Goal: Navigation & Orientation: Find specific page/section

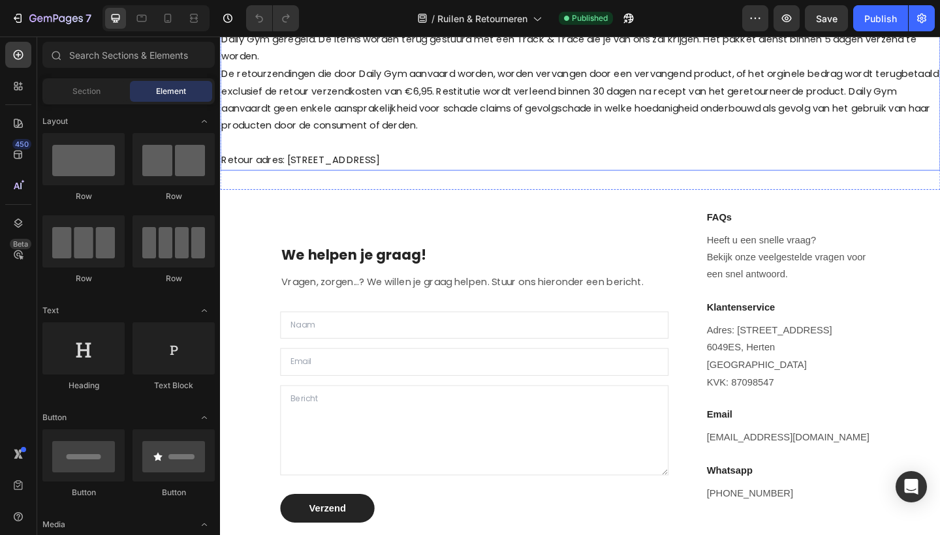
scroll to position [227, 0]
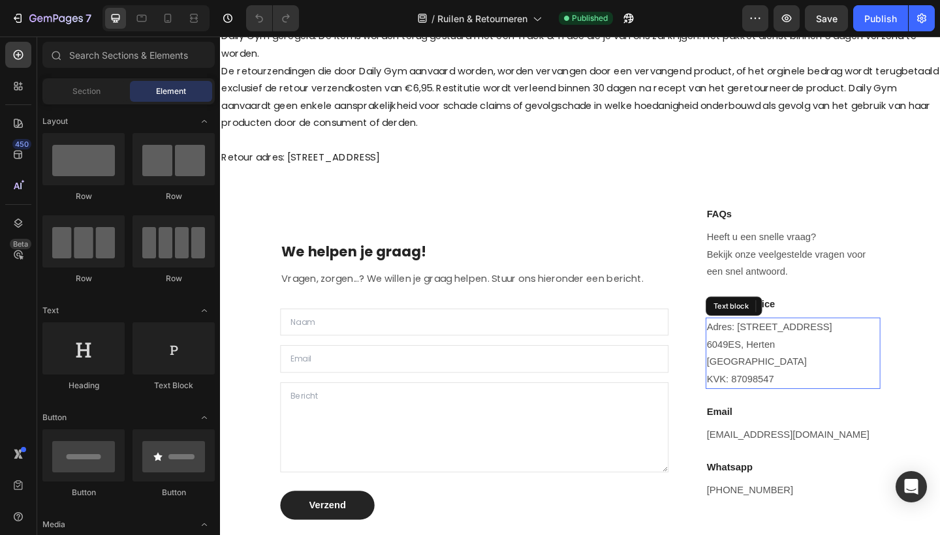
click at [787, 382] on p "[GEOGRAPHIC_DATA]" at bounding box center [843, 391] width 187 height 19
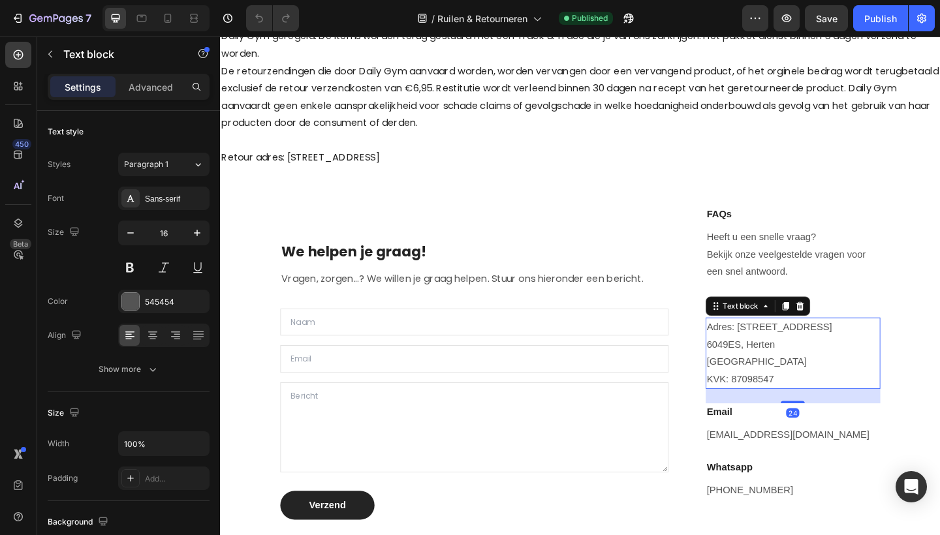
click at [829, 401] on p "KVK: 87098547" at bounding box center [843, 410] width 187 height 19
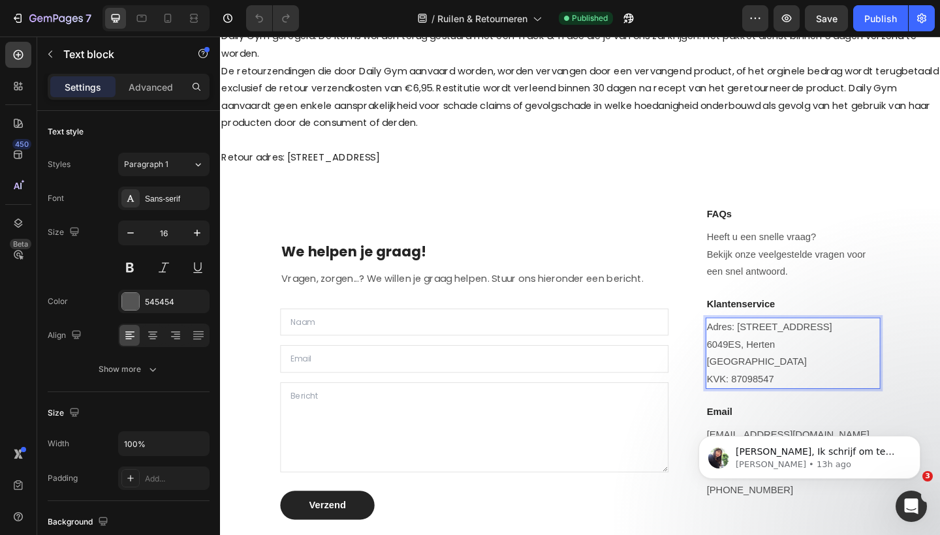
scroll to position [0, 0]
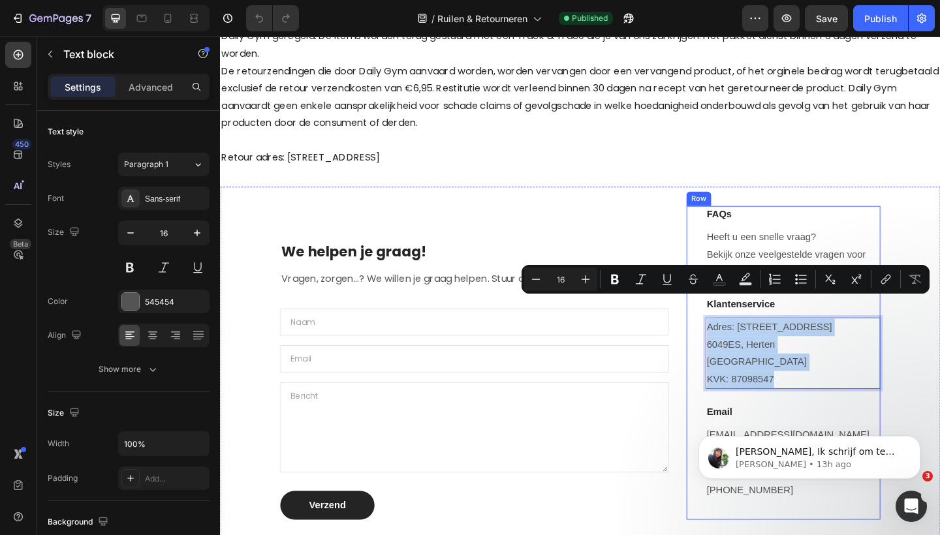
drag, startPoint x: 829, startPoint y: 381, endPoint x: 746, endPoint y: 315, distance: 106.5
click at [746, 315] on div "FAQs Heading Heeft u een snelle vraag? Bekijk onze veelgestelde vragen voor een…" at bounding box center [832, 391] width 211 height 341
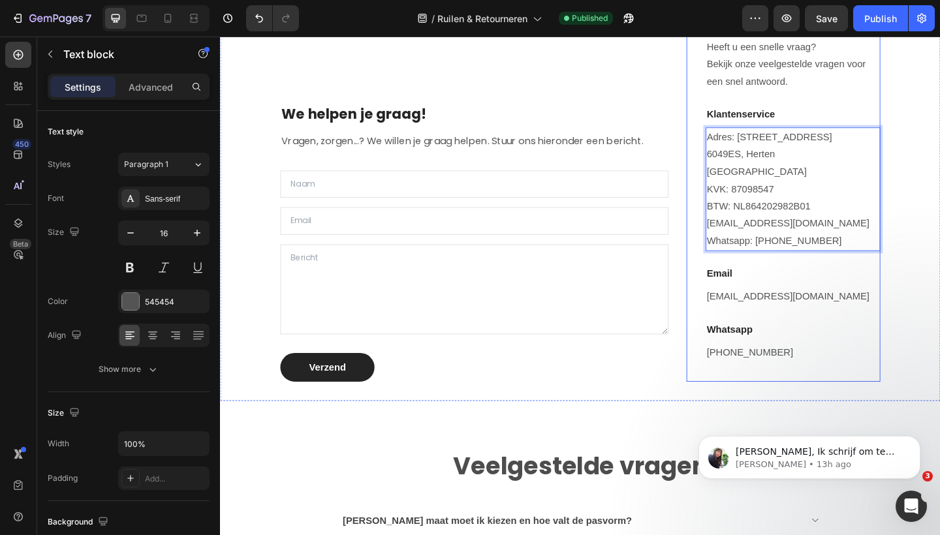
scroll to position [410, 0]
drag, startPoint x: 857, startPoint y: 233, endPoint x: 733, endPoint y: 232, distance: 124.7
click at [733, 232] on div "FAQs Heading Heeft u een snelle vraag? Bekijk onze veelgestelde vragen voor een…" at bounding box center [832, 213] width 211 height 398
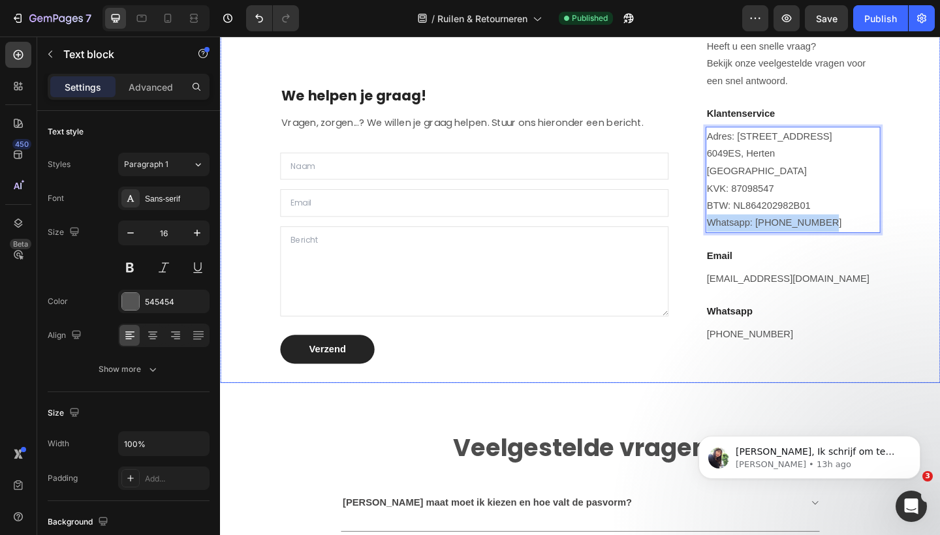
drag, startPoint x: 883, startPoint y: 232, endPoint x: 721, endPoint y: 231, distance: 161.9
click at [721, 231] on div "We helpen je graag! Heading Vragen, zorgen...? We willen je graag helpen. Stuur…" at bounding box center [612, 203] width 784 height 421
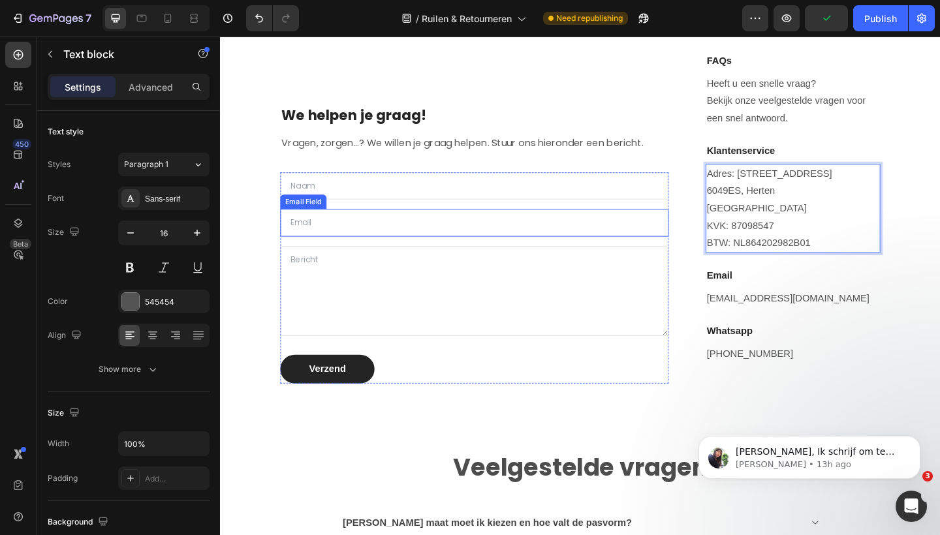
scroll to position [370, 0]
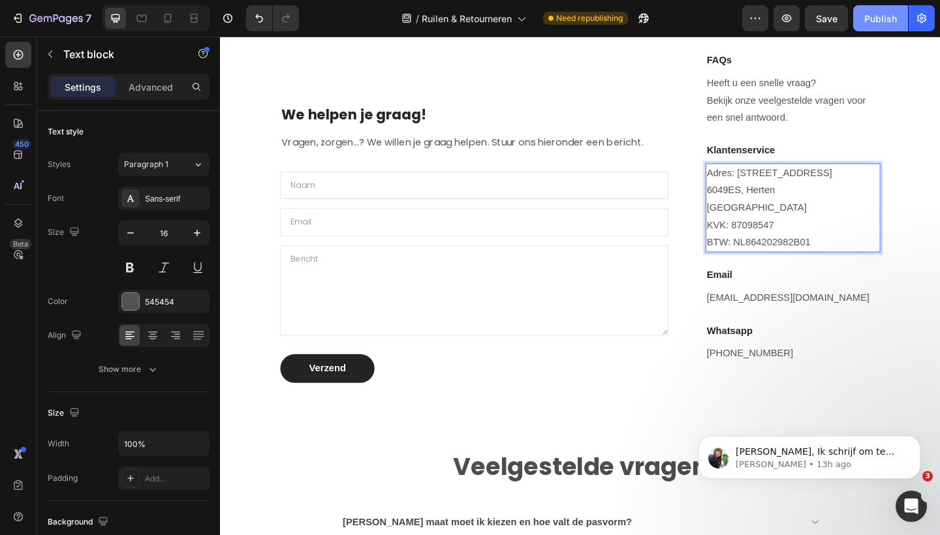
click at [879, 24] on div "Publish" at bounding box center [880, 19] width 33 height 14
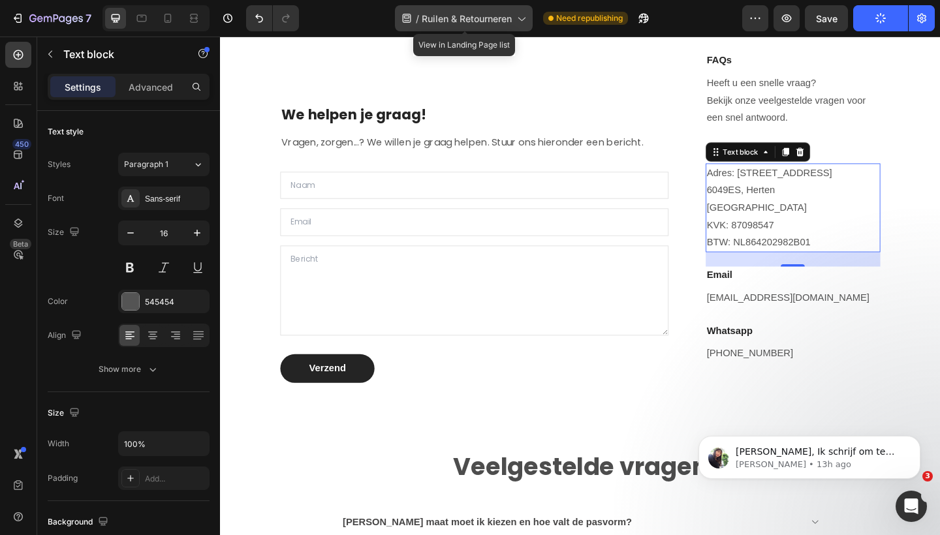
click at [476, 23] on span "Ruilen & Retourneren" at bounding box center [467, 19] width 90 height 14
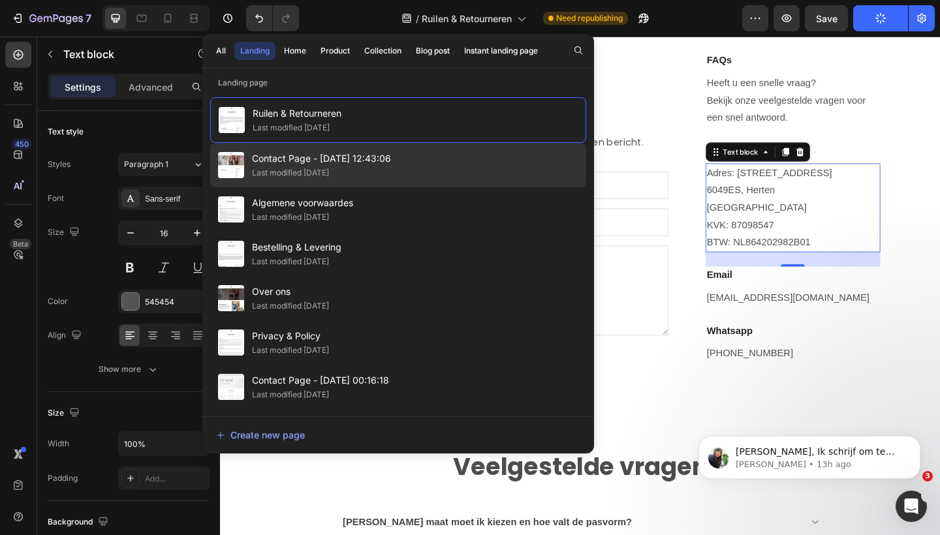
click at [413, 187] on div "Contact Page - Aug 5, 12:43:06 Last modified 16 days ago" at bounding box center [398, 209] width 376 height 44
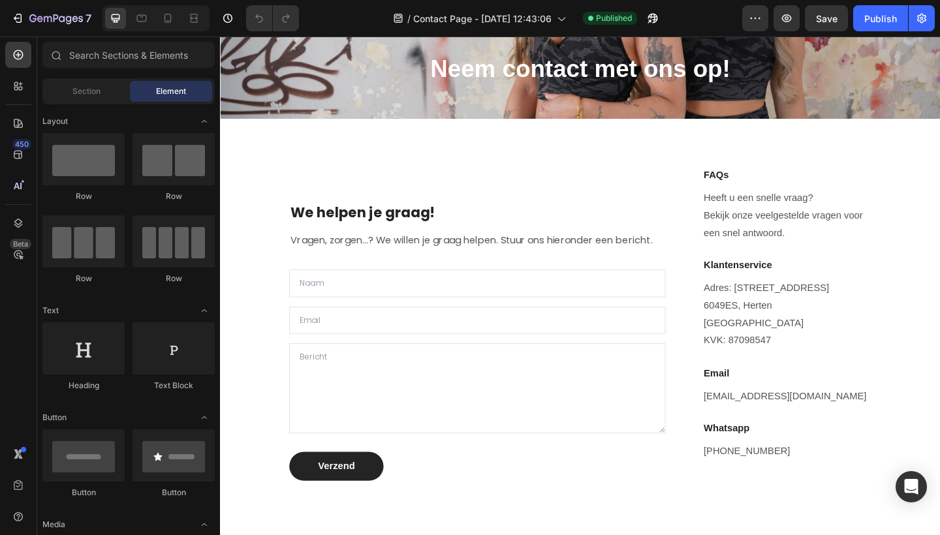
scroll to position [188, 0]
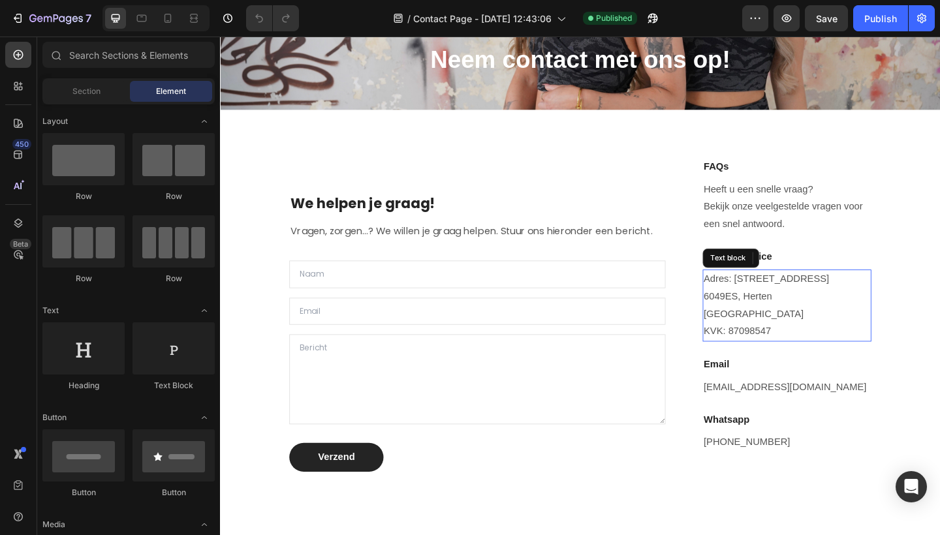
click at [789, 326] on p "6049ES, Herten" at bounding box center [836, 320] width 181 height 19
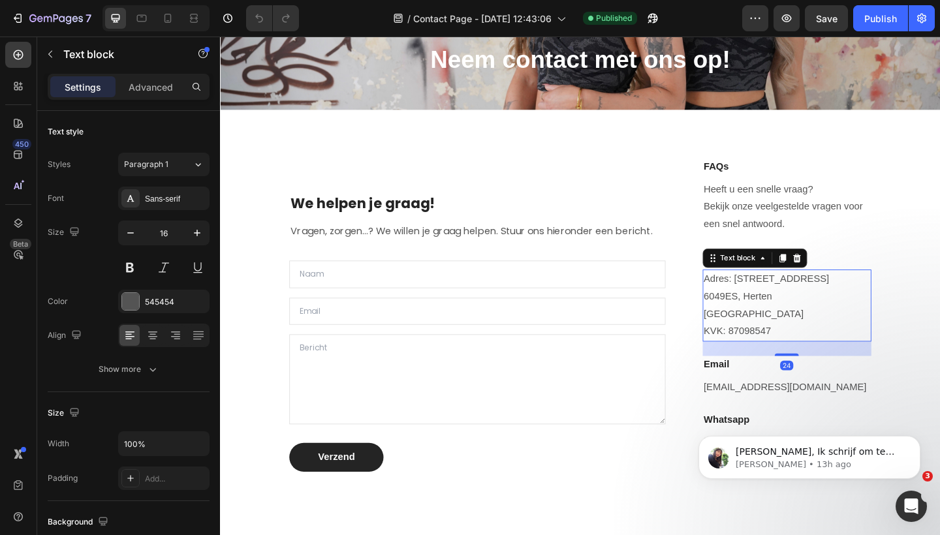
scroll to position [0, 0]
click at [816, 349] on p "KVK: 87098547" at bounding box center [836, 358] width 181 height 19
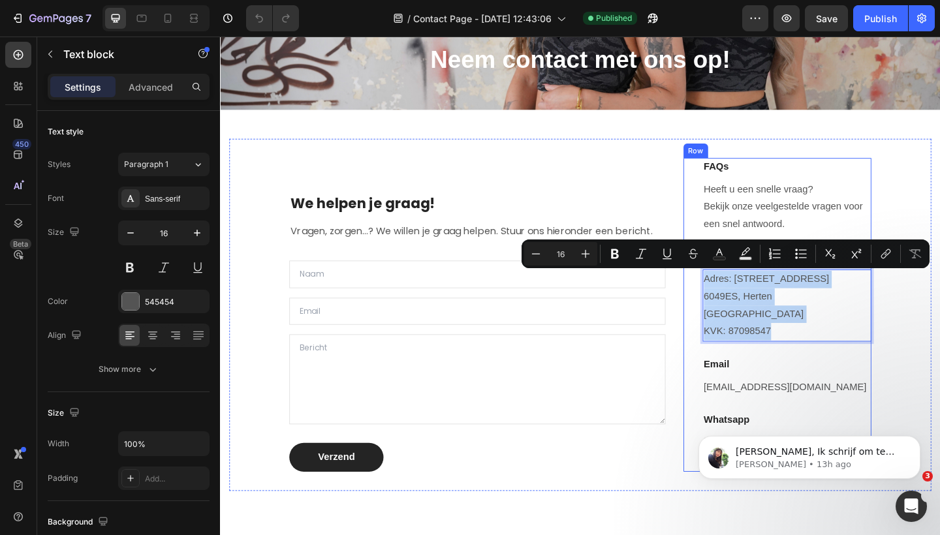
drag, startPoint x: 823, startPoint y: 351, endPoint x: 742, endPoint y: 286, distance: 104.0
click at [742, 286] on div "FAQs Heading Heeft u een snelle vraag? Bekijk onze veelgestelde vragen voor een…" at bounding box center [826, 339] width 204 height 341
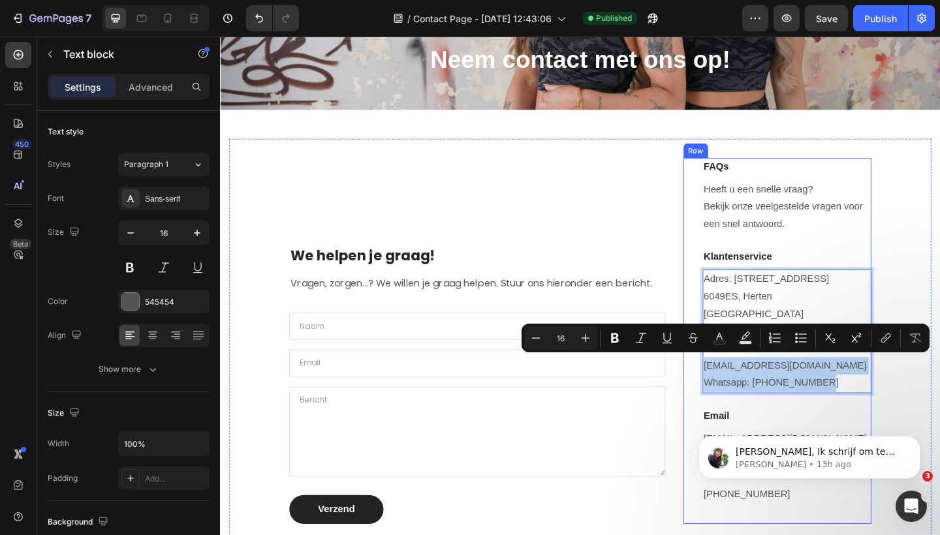
drag, startPoint x: 880, startPoint y: 407, endPoint x: 740, endPoint y: 387, distance: 141.8
click at [740, 387] on div "FAQs Heading Heeft u een snelle vraag? Bekijk onze veelgestelde vragen voor een…" at bounding box center [826, 368] width 204 height 398
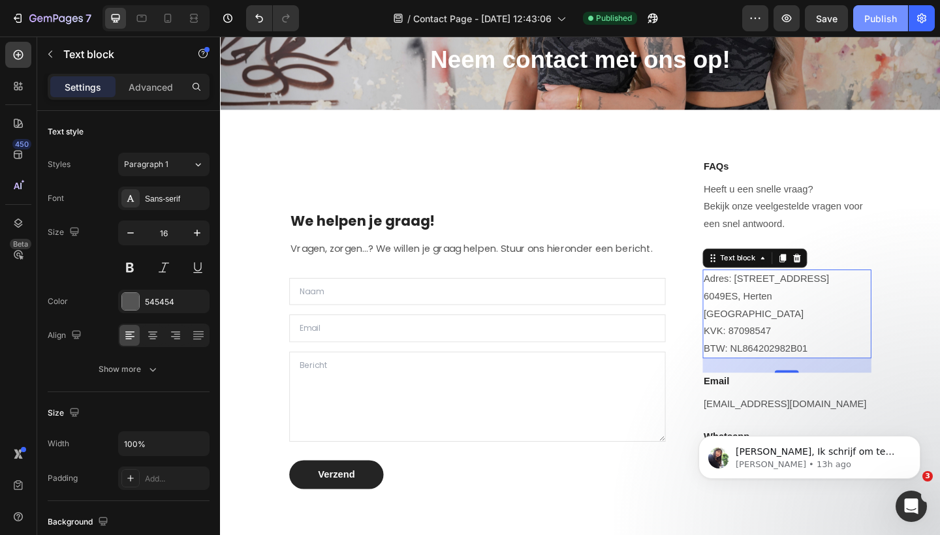
click at [875, 20] on div "Publish" at bounding box center [880, 19] width 33 height 14
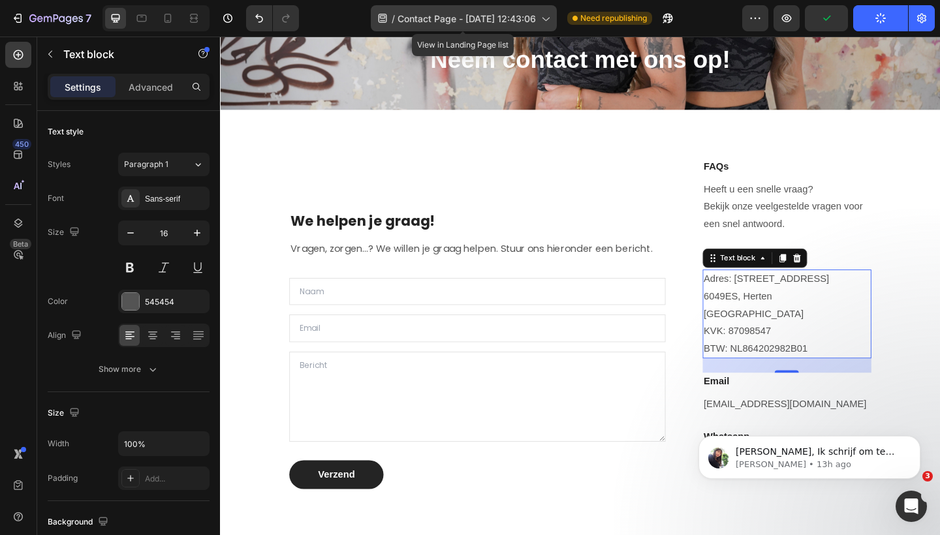
click at [543, 16] on icon at bounding box center [545, 18] width 13 height 13
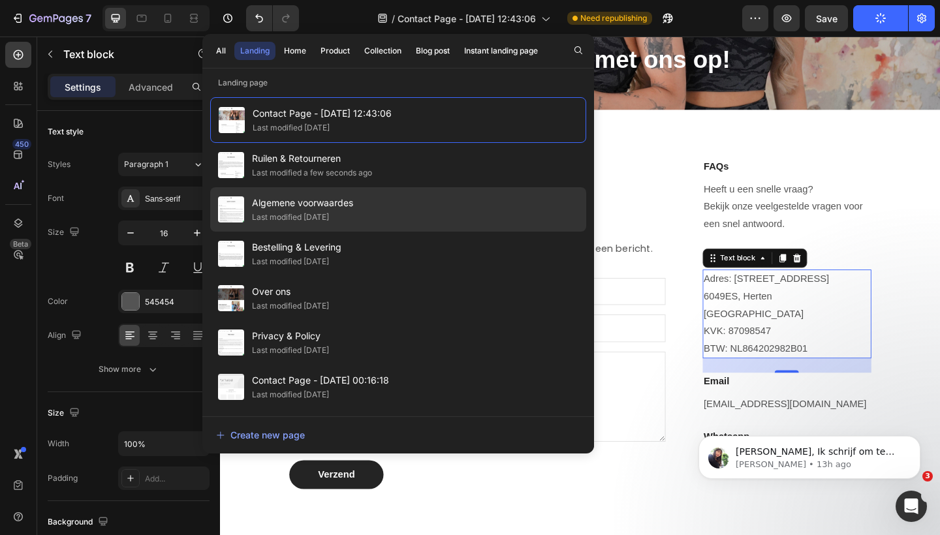
click at [464, 232] on div "Algemene voorwaardes Last modified 16 days ago" at bounding box center [398, 254] width 376 height 44
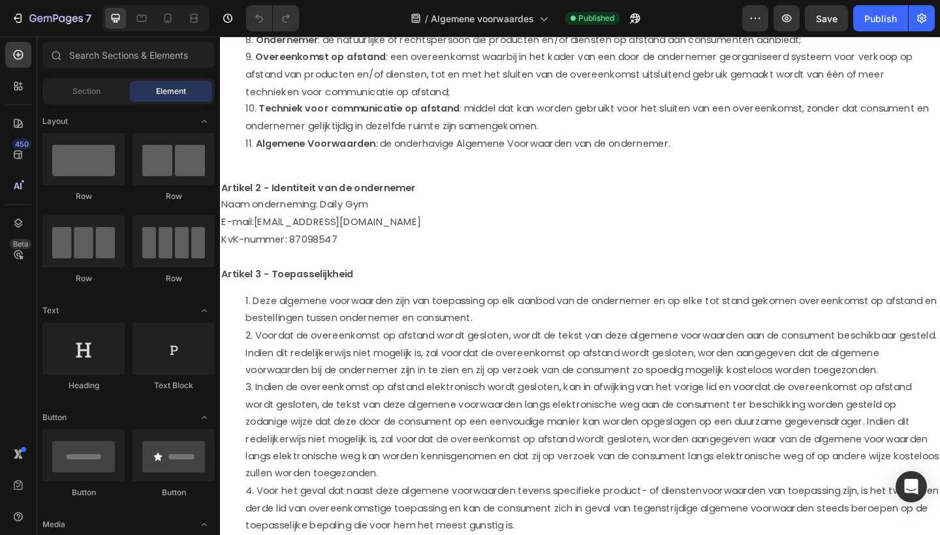
scroll to position [447, 0]
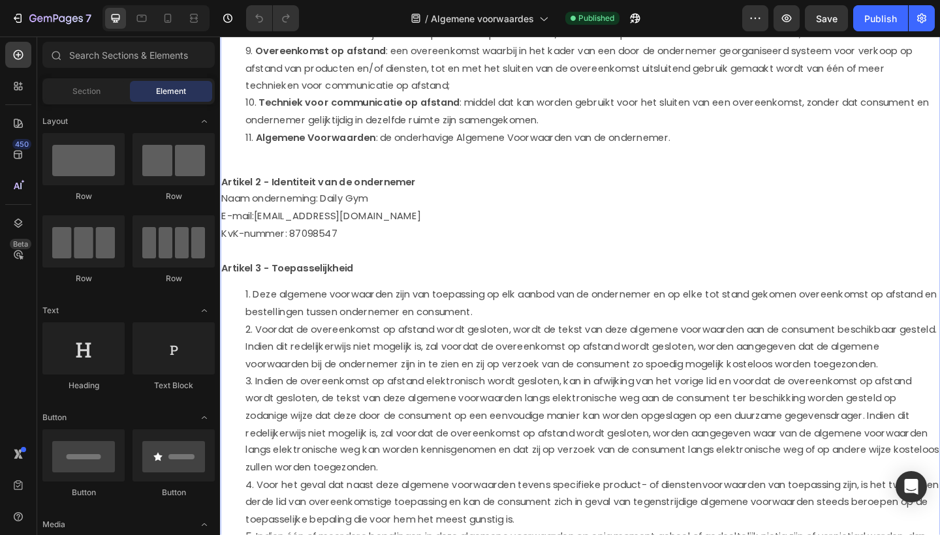
click at [401, 242] on p "KvK-nummer: 87098547" at bounding box center [611, 251] width 781 height 19
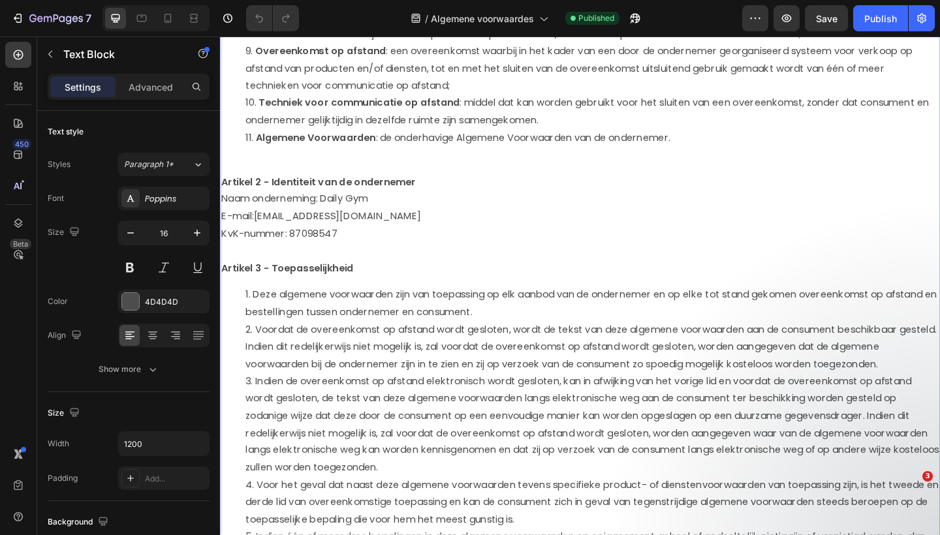
click at [365, 244] on p "KvK-nummer: 87098547" at bounding box center [611, 251] width 781 height 19
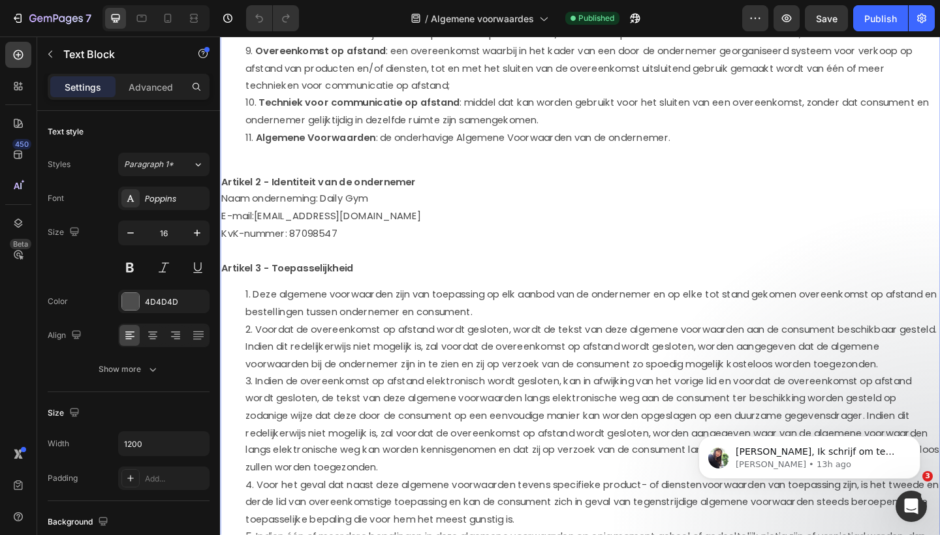
scroll to position [0, 0]
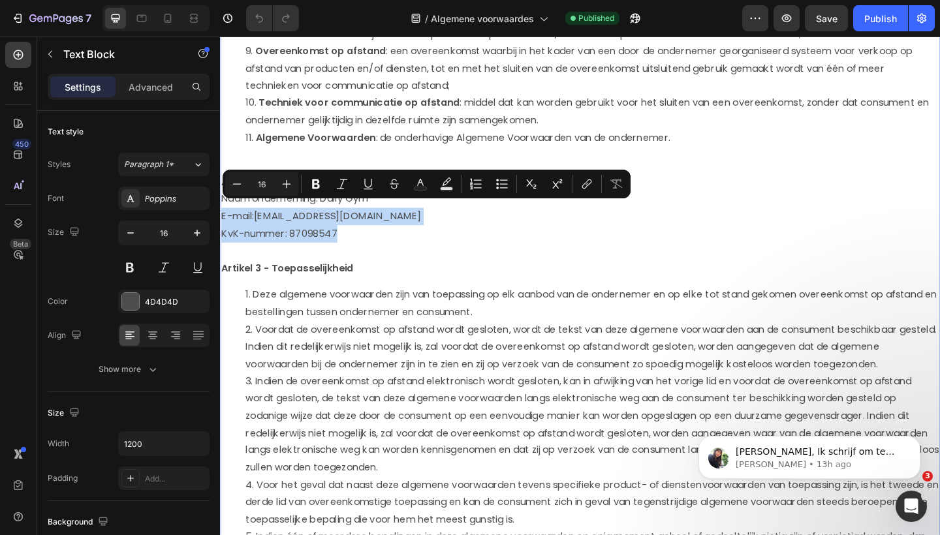
drag, startPoint x: 355, startPoint y: 244, endPoint x: 221, endPoint y: 219, distance: 136.7
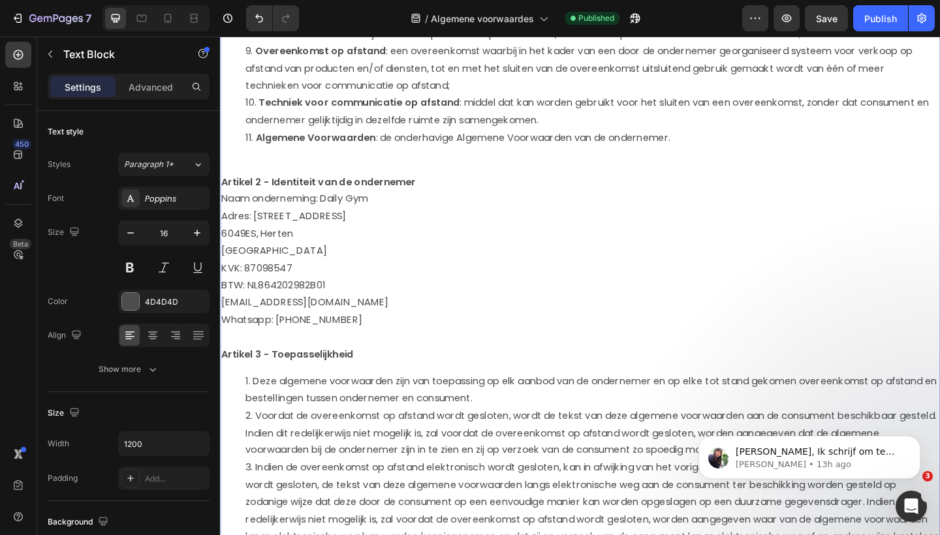
click at [223, 244] on p "6049ES, Herten" at bounding box center [611, 251] width 781 height 19
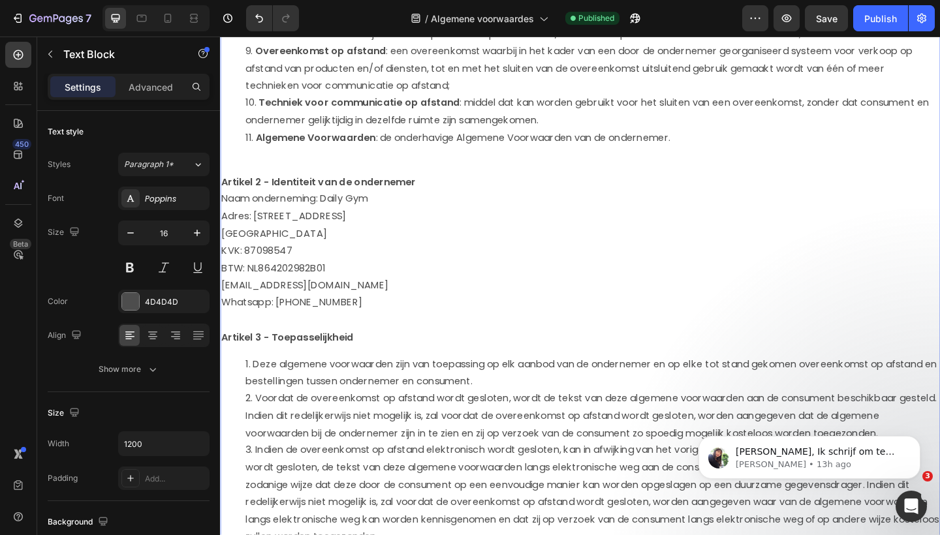
click at [221, 245] on p "[GEOGRAPHIC_DATA]" at bounding box center [611, 251] width 781 height 19
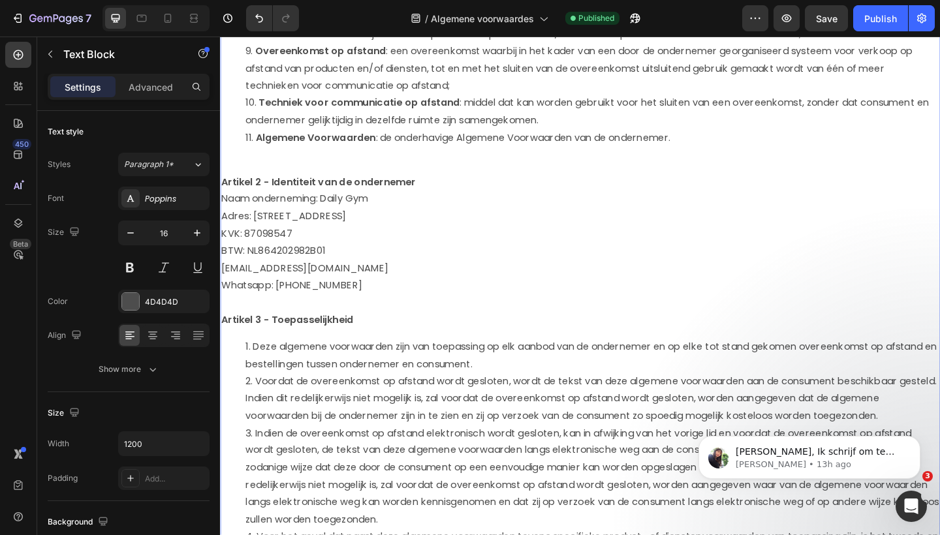
click at [309, 247] on p "KVK: 87098547" at bounding box center [611, 251] width 781 height 19
click at [366, 301] on p "Whatsapp: [PHONE_NUMBER]" at bounding box center [611, 307] width 781 height 19
click at [891, 18] on div "Publish" at bounding box center [880, 19] width 33 height 14
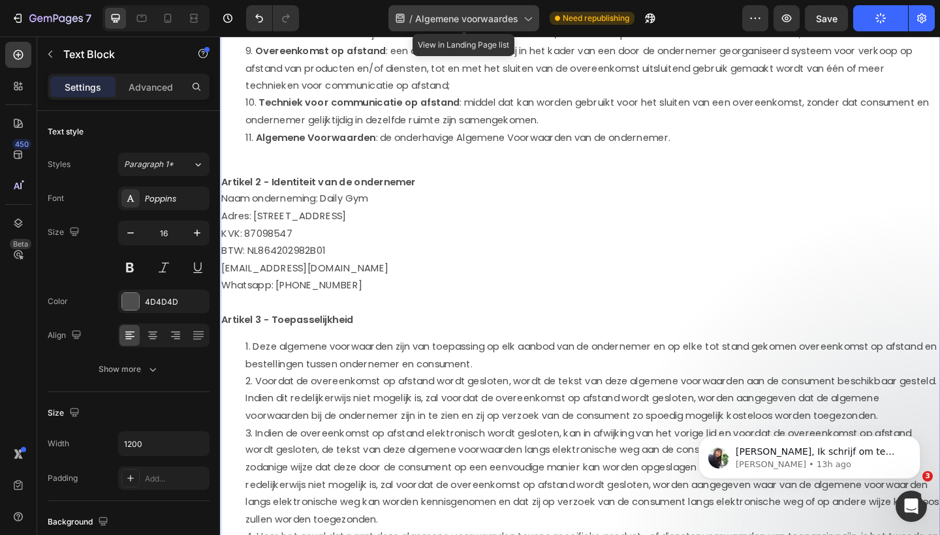
click at [528, 21] on icon at bounding box center [527, 18] width 13 height 13
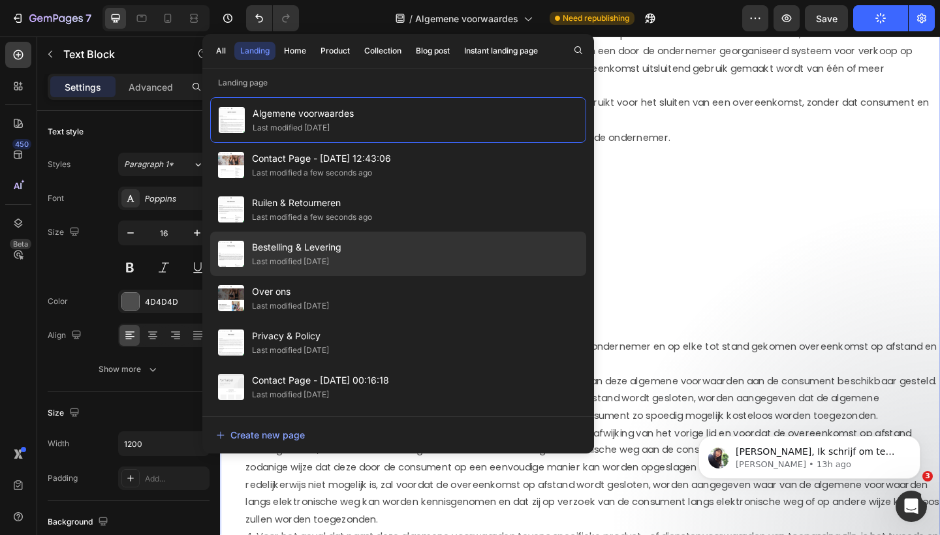
click at [443, 276] on div "Bestelling & Levering Last modified 16 days ago" at bounding box center [398, 298] width 376 height 44
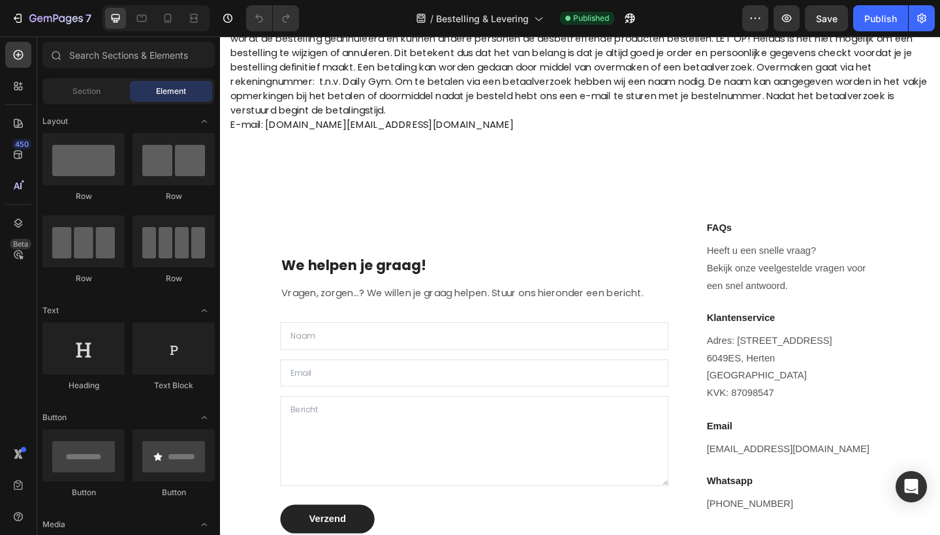
scroll to position [330, 0]
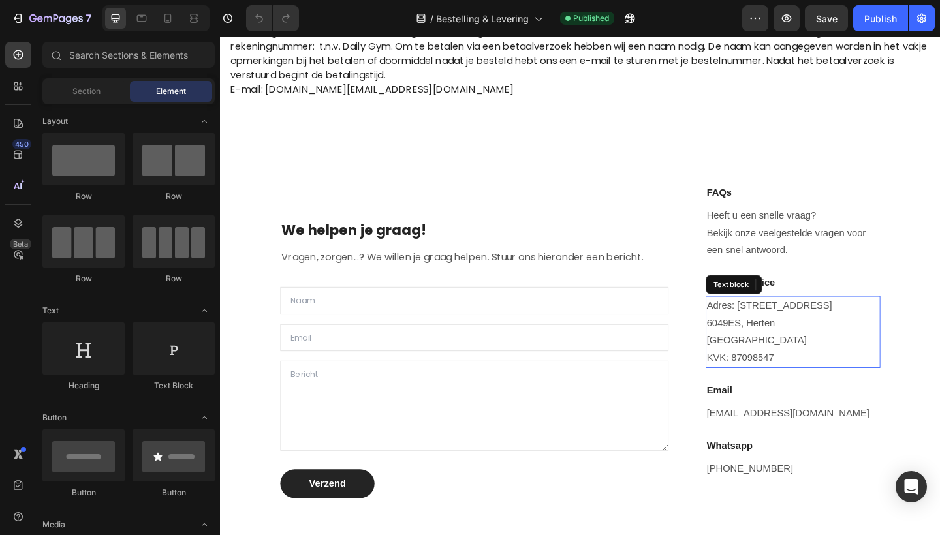
click at [754, 377] on p "KVK: 87098547" at bounding box center [843, 386] width 187 height 19
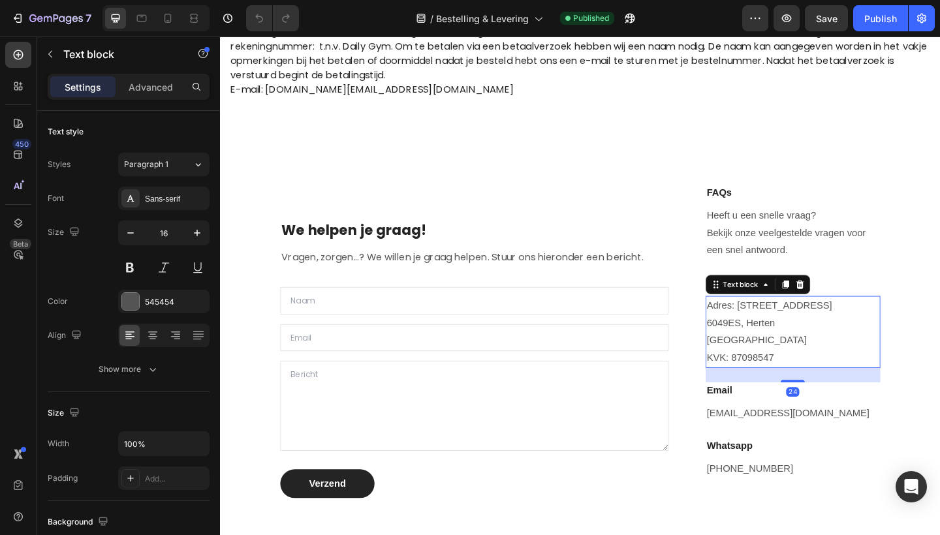
click at [825, 377] on p "KVK: 87098547" at bounding box center [843, 386] width 187 height 19
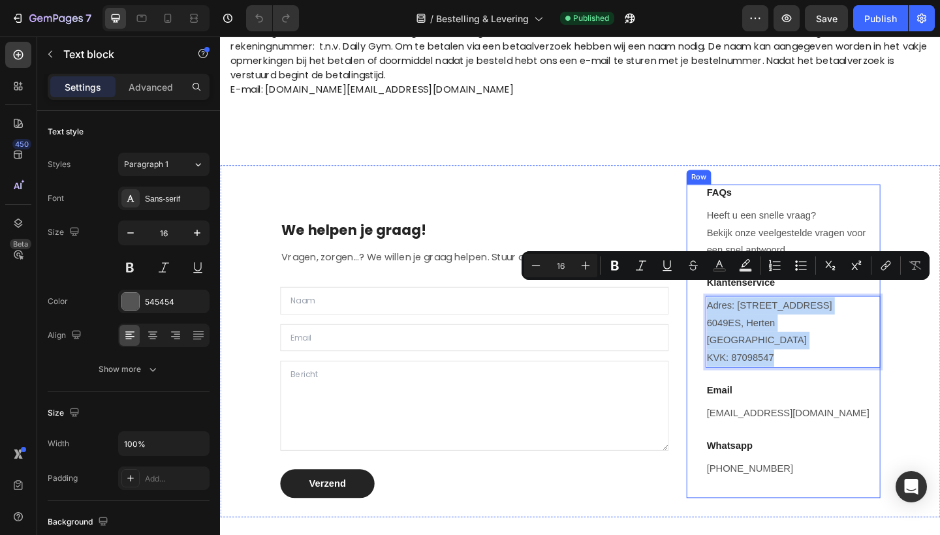
drag, startPoint x: 825, startPoint y: 370, endPoint x: 747, endPoint y: 304, distance: 102.0
click at [747, 304] on div "FAQs Heading Heeft u een snelle vraag? Bekijk onze veelgestelde vragen voor een…" at bounding box center [832, 368] width 211 height 341
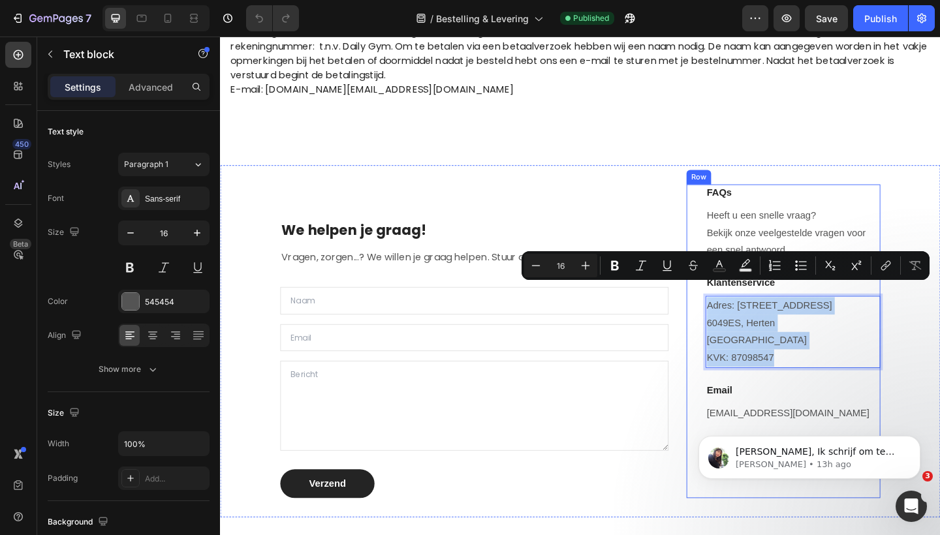
scroll to position [0, 0]
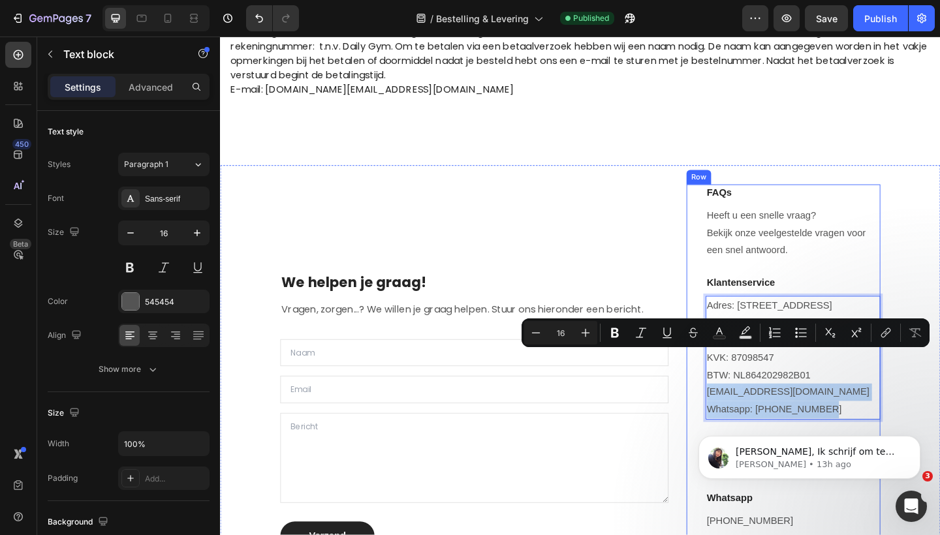
drag, startPoint x: 881, startPoint y: 422, endPoint x: 745, endPoint y: 394, distance: 138.7
click at [745, 394] on div "FAQs Heading Heeft u een snelle vraag? Bekijk onze veelgestelde vragen voor een…" at bounding box center [832, 397] width 211 height 398
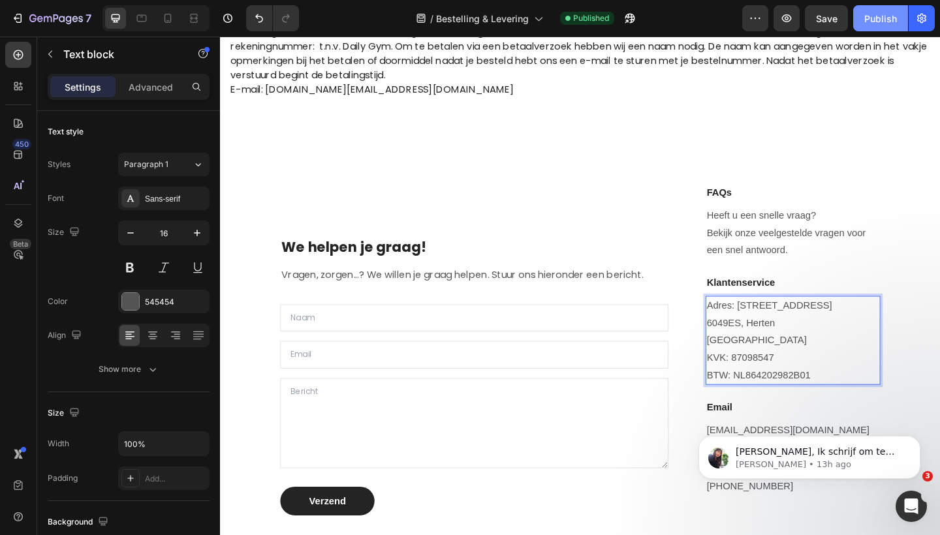
click at [877, 22] on div "Publish" at bounding box center [880, 19] width 33 height 14
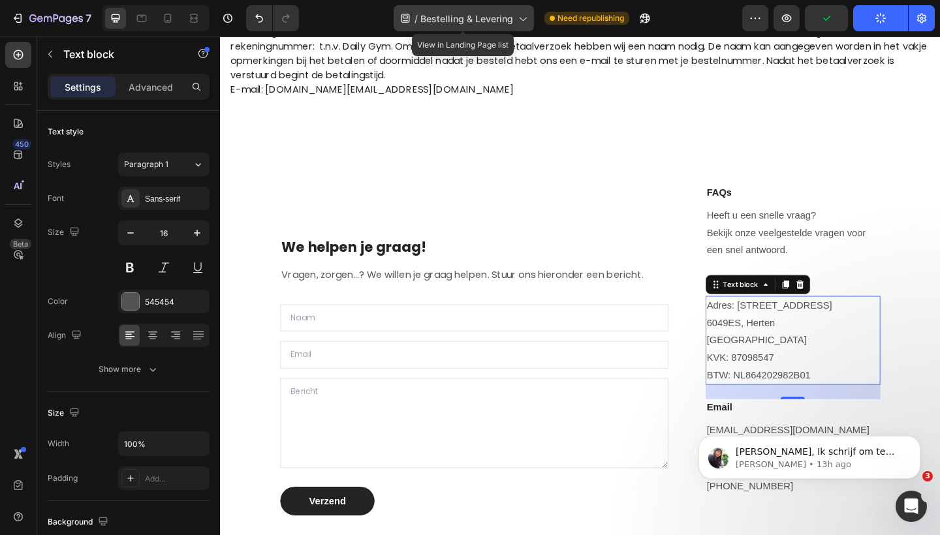
click at [494, 19] on span "Bestelling & Levering" at bounding box center [466, 19] width 93 height 14
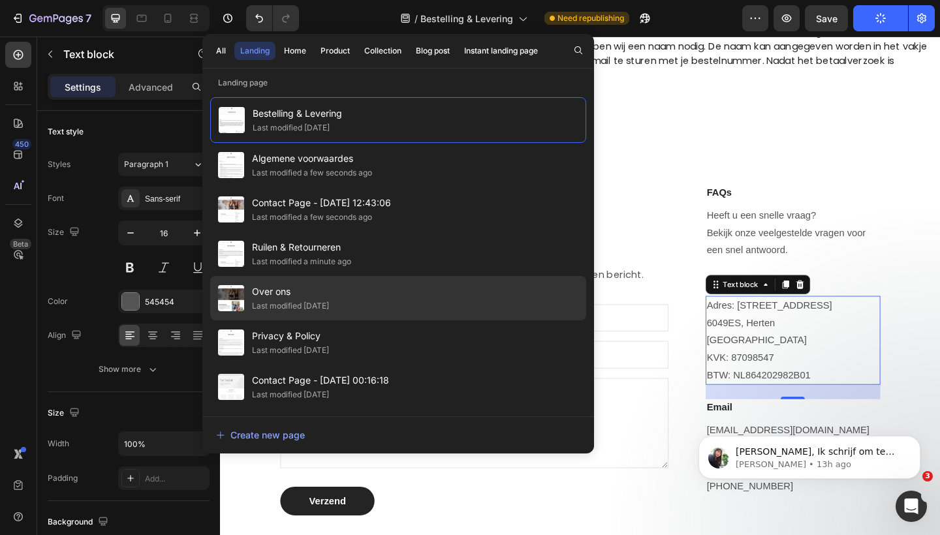
click at [400, 321] on div "Over ons Last modified 22 days ago" at bounding box center [398, 343] width 376 height 44
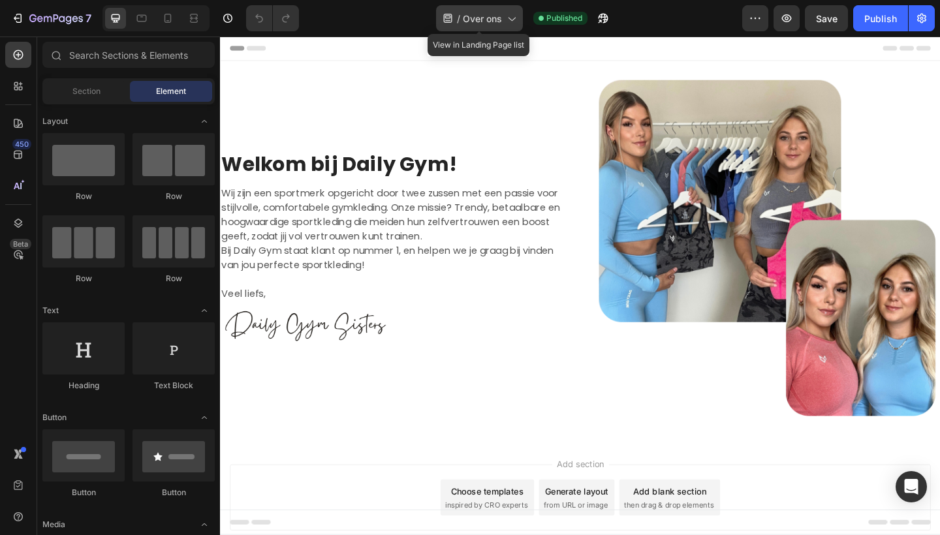
click at [511, 24] on icon at bounding box center [511, 18] width 13 height 13
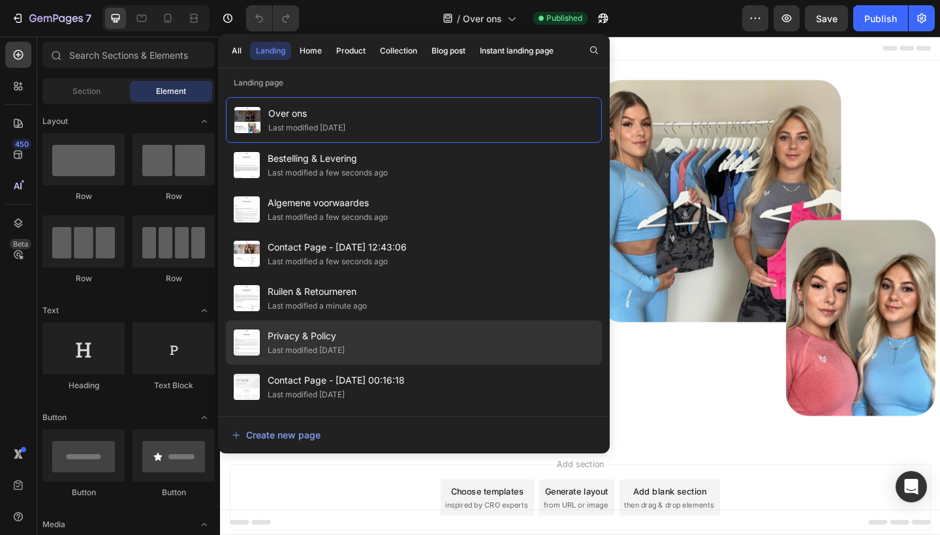
click at [378, 365] on div "Privacy & Policy Last modified [DATE]" at bounding box center [414, 387] width 376 height 44
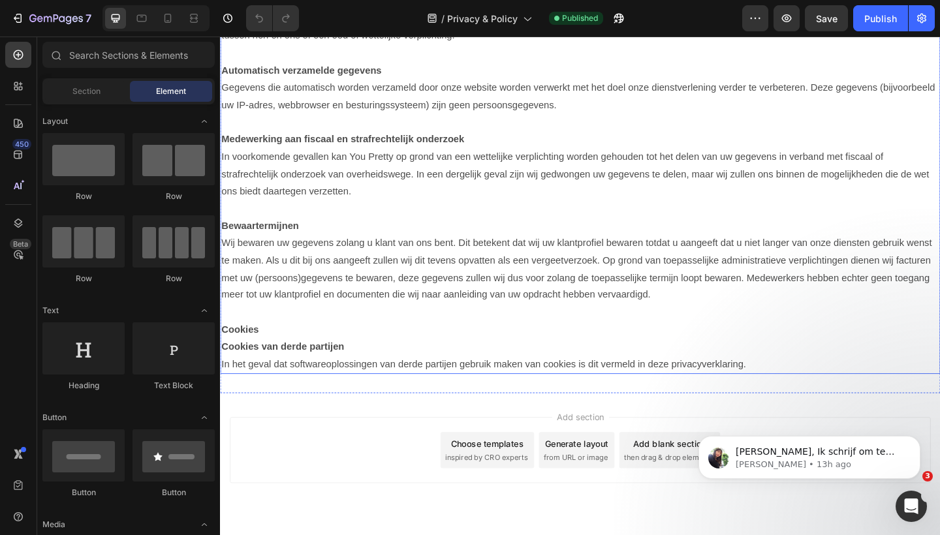
scroll to position [1054, 0]
click at [803, 385] on p "In het geval dat softwareoplossingen van derde partijen gebruik maken van cooki…" at bounding box center [611, 394] width 781 height 19
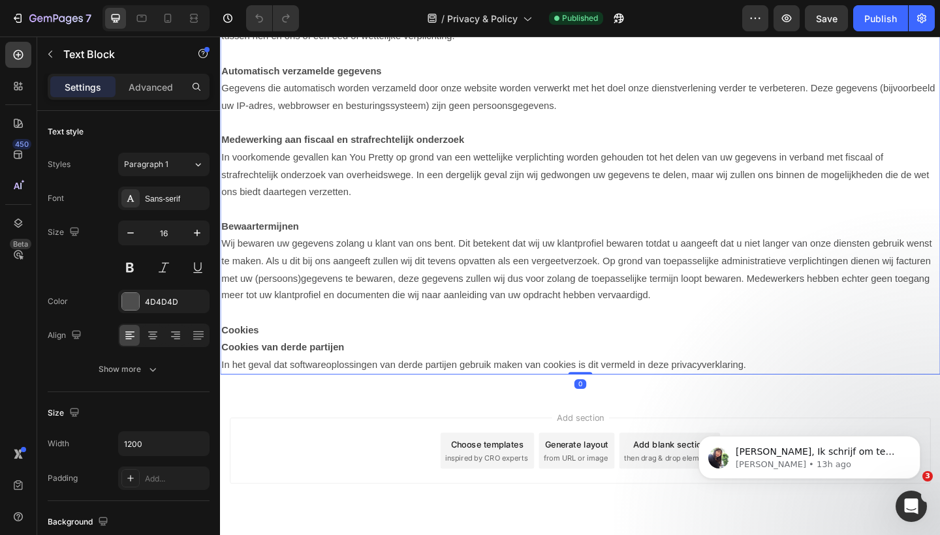
click at [801, 385] on p "In het geval dat softwareoplossingen van derde partijen gebruik maken van cooki…" at bounding box center [611, 394] width 781 height 19
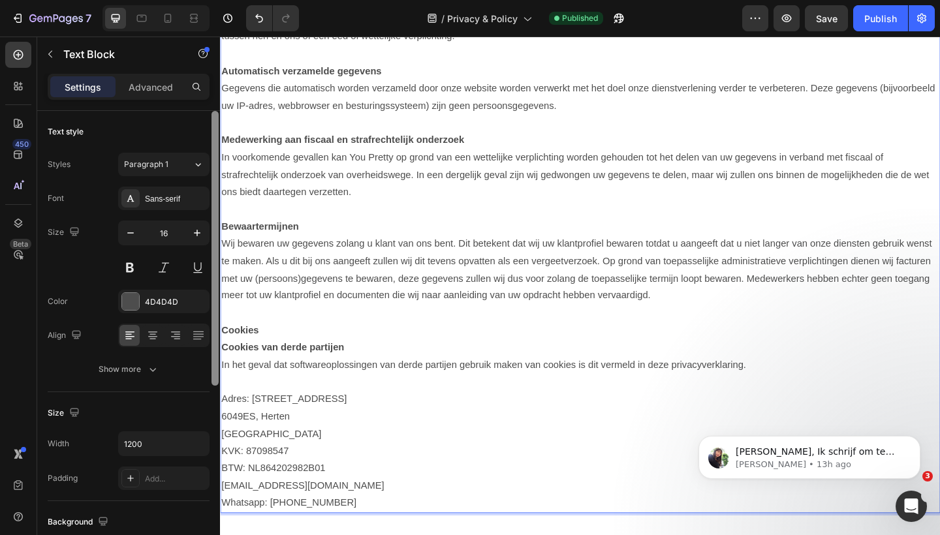
click at [219, 366] on div at bounding box center [215, 342] width 10 height 462
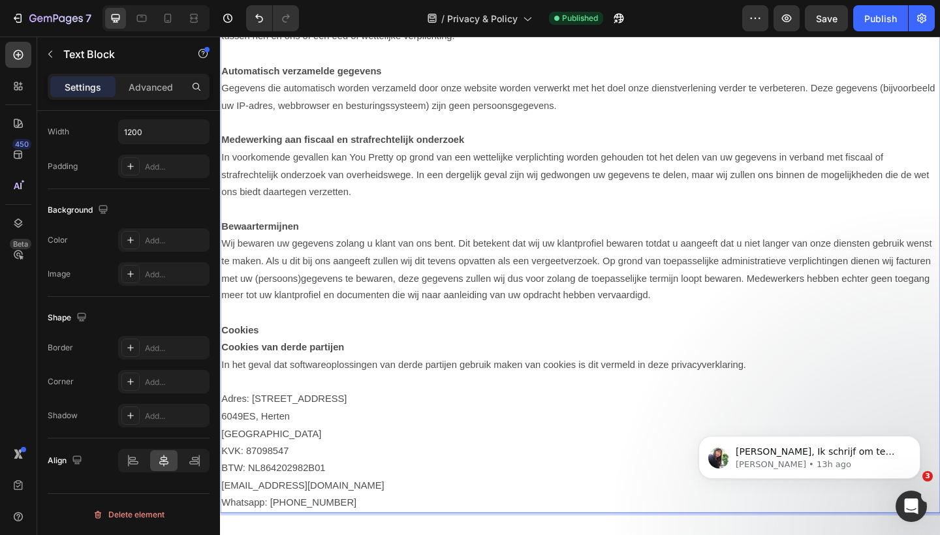
click at [221, 422] on p "Adres: [STREET_ADDRESS]" at bounding box center [611, 431] width 781 height 19
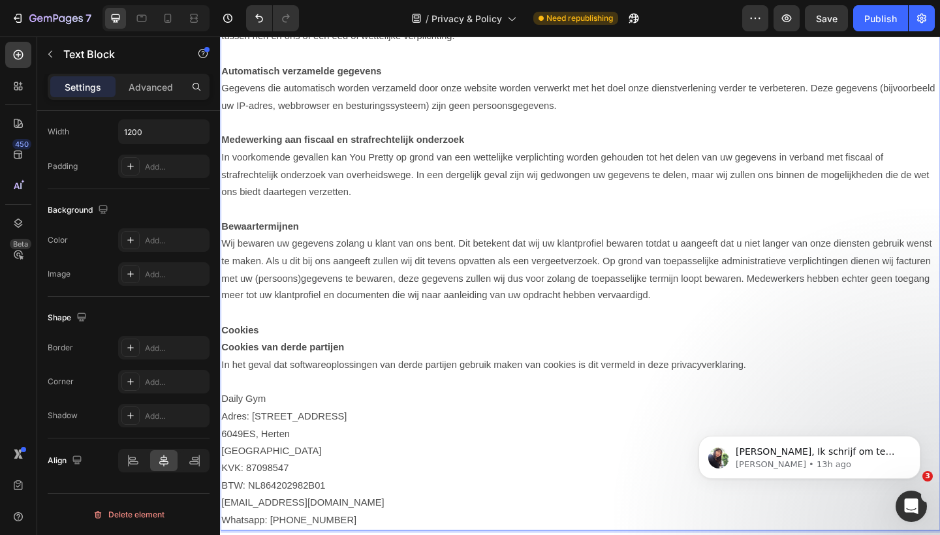
click at [225, 460] on p "6049ES, Herten" at bounding box center [611, 469] width 781 height 19
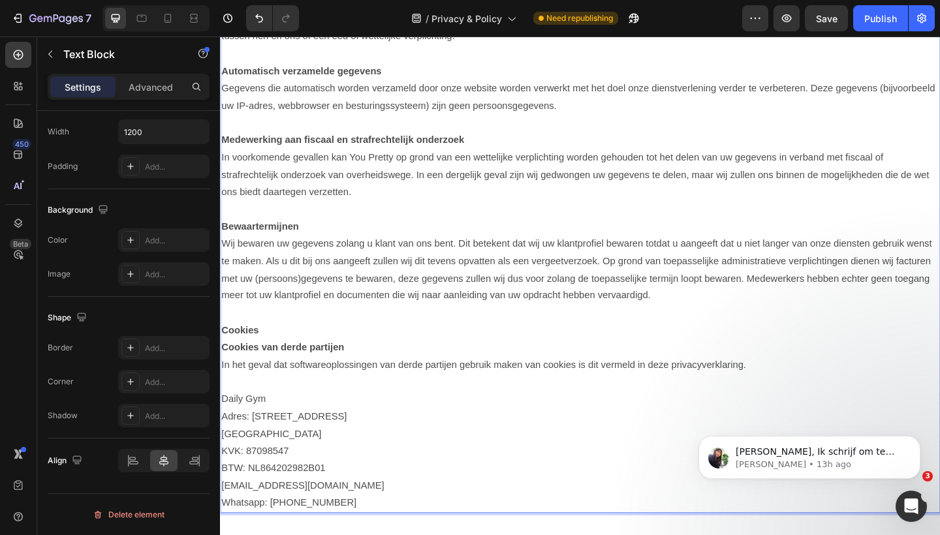
click at [221, 460] on p "[GEOGRAPHIC_DATA]" at bounding box center [611, 469] width 781 height 19
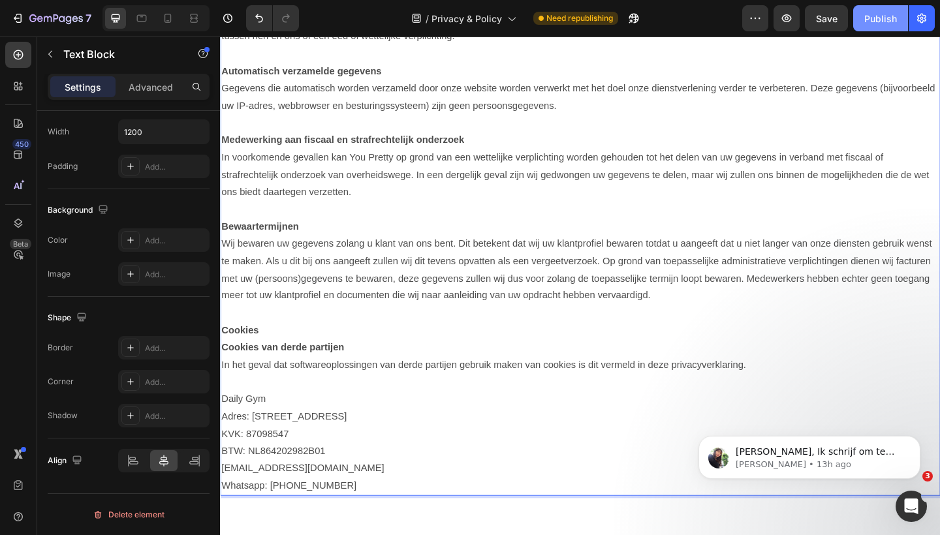
click at [885, 26] on button "Publish" at bounding box center [880, 18] width 55 height 26
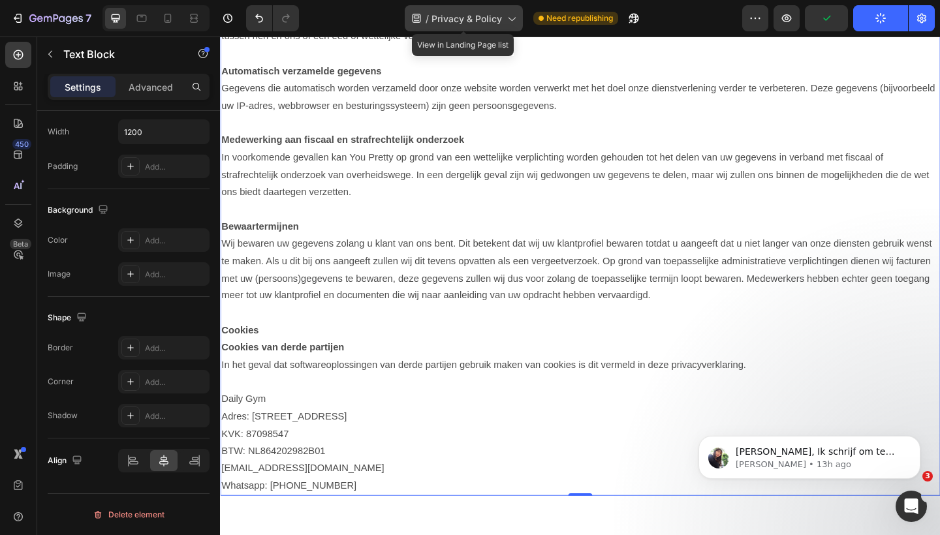
click at [513, 17] on icon at bounding box center [511, 18] width 13 height 13
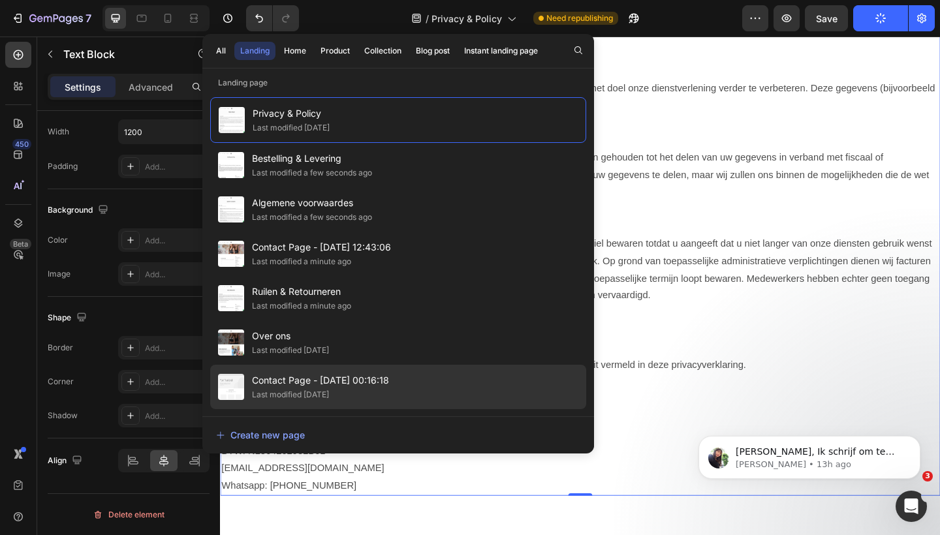
click at [379, 373] on span "Contact Page - [DATE] 00:16:18" at bounding box center [320, 381] width 137 height 16
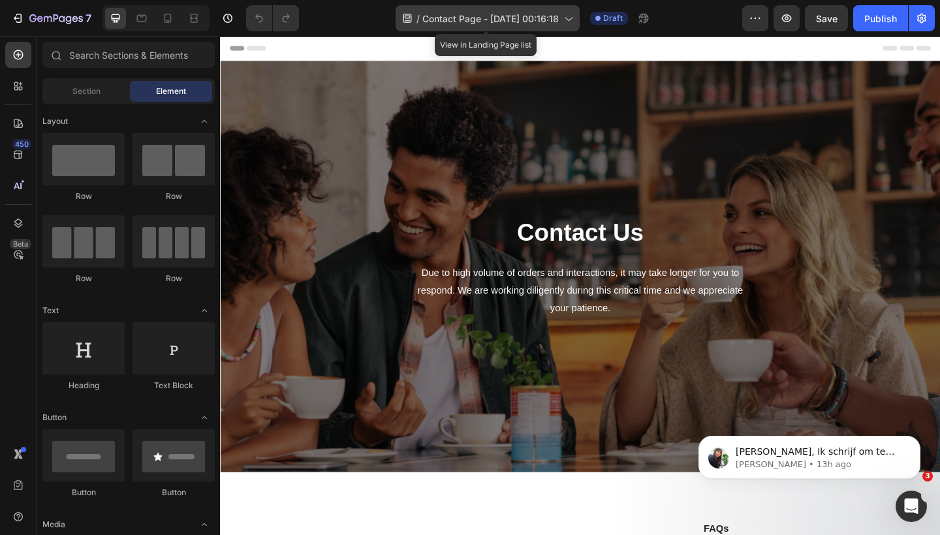
click at [486, 29] on div "/ Contact Page - Mar 3, 00:16:18" at bounding box center [488, 18] width 184 height 26
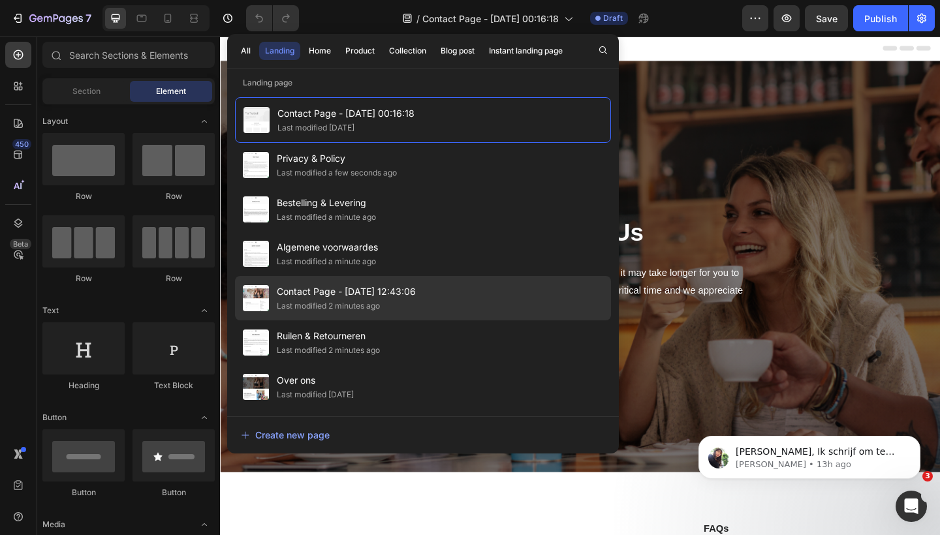
click at [426, 321] on div "Contact Page - Aug 5, 12:43:06 Last modified 2 minutes ago" at bounding box center [423, 343] width 376 height 44
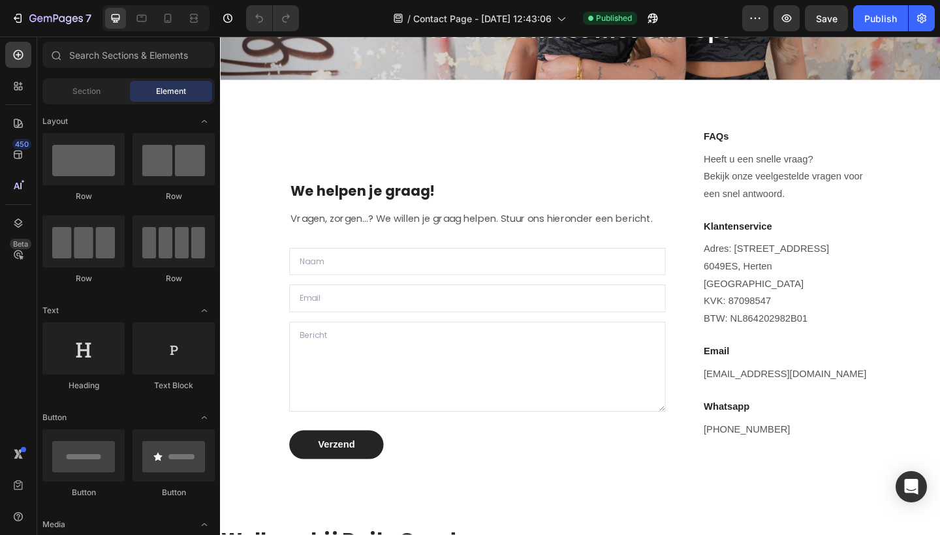
scroll to position [257, 0]
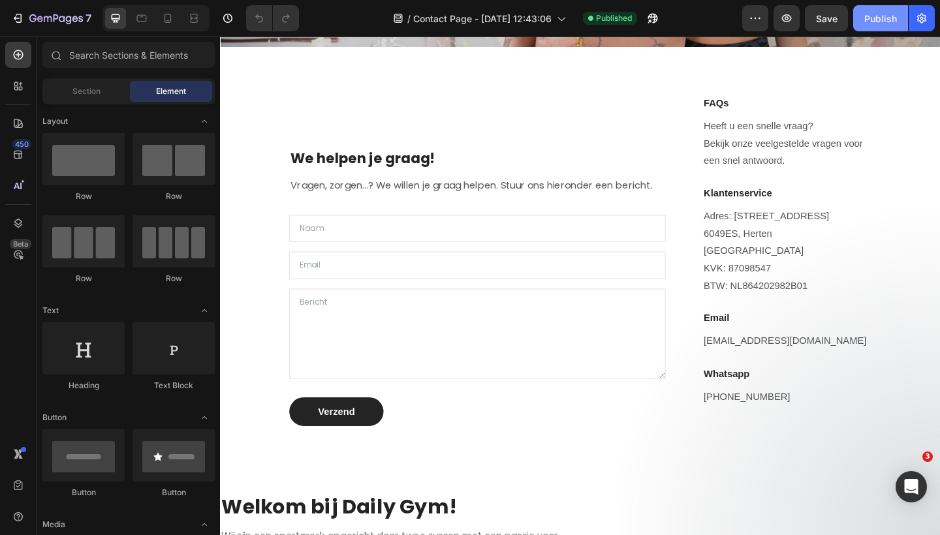
click at [876, 20] on div "Publish" at bounding box center [880, 19] width 33 height 14
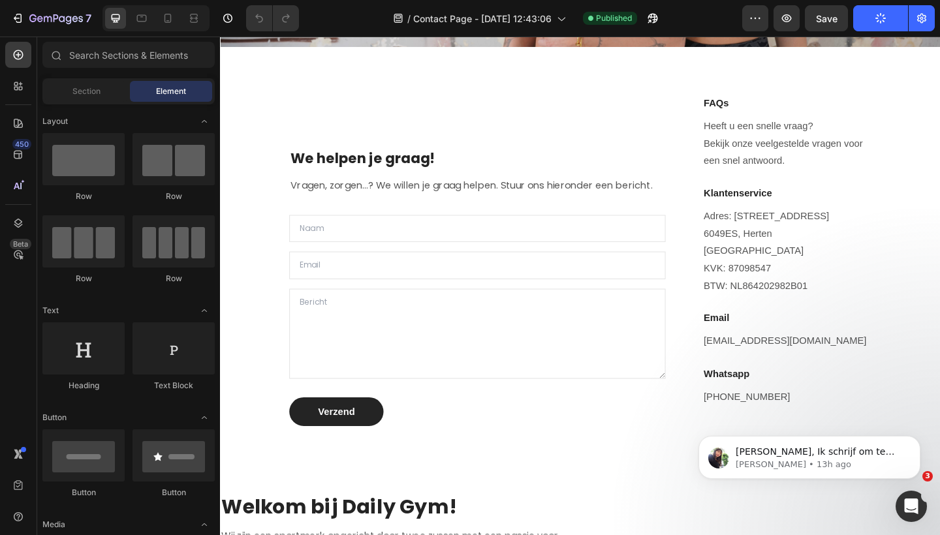
scroll to position [0, 0]
